Goal: Information Seeking & Learning: Learn about a topic

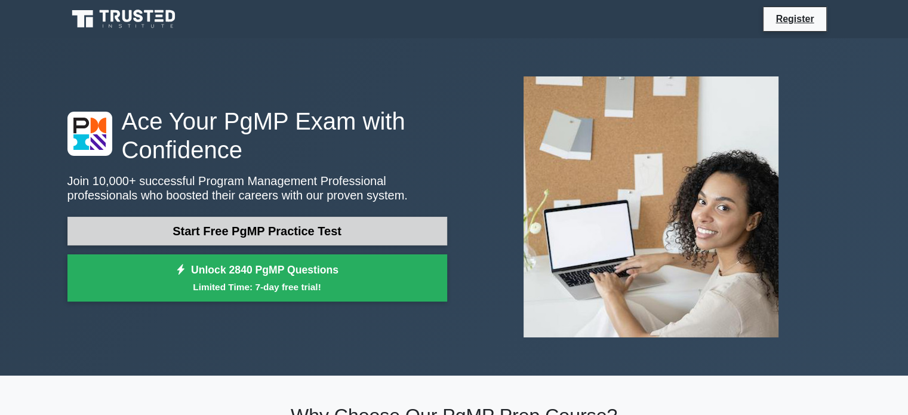
click at [233, 232] on link "Start Free PgMP Practice Test" at bounding box center [257, 231] width 380 height 29
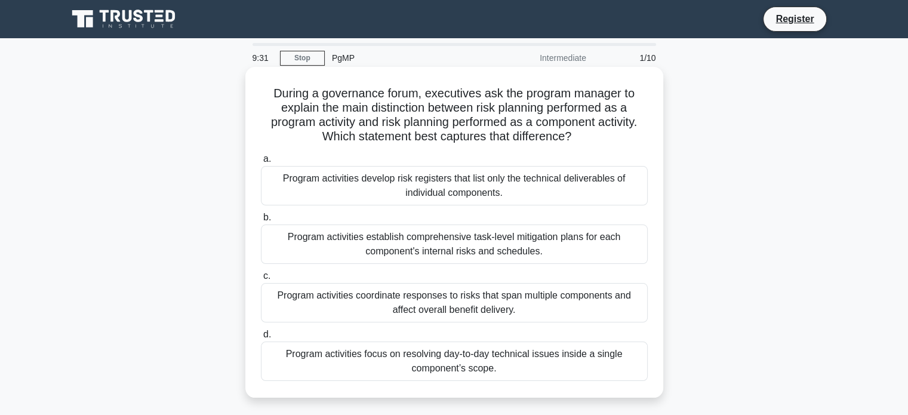
click at [449, 361] on div "Program activities focus on resolving day-to-day technical issues inside a sing…" at bounding box center [454, 361] width 387 height 39
click at [261, 339] on input "d. Program activities focus on resolving day-to-day technical issues inside a s…" at bounding box center [261, 335] width 0 height 8
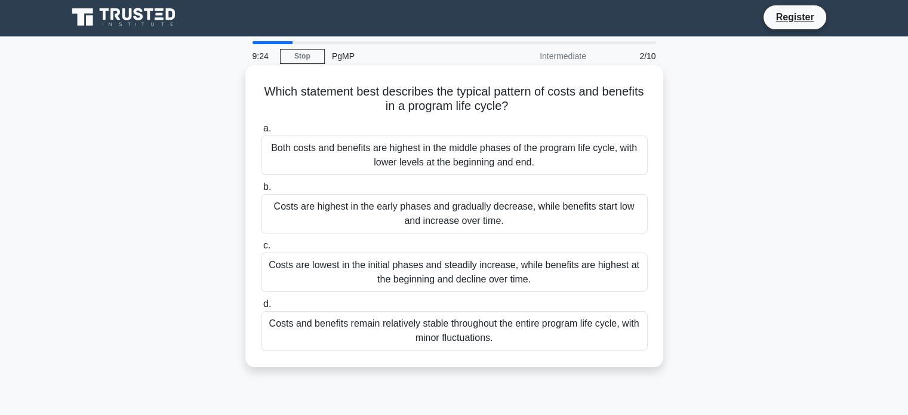
scroll to position [2, 0]
